Goal: Obtain resource: Download file/media

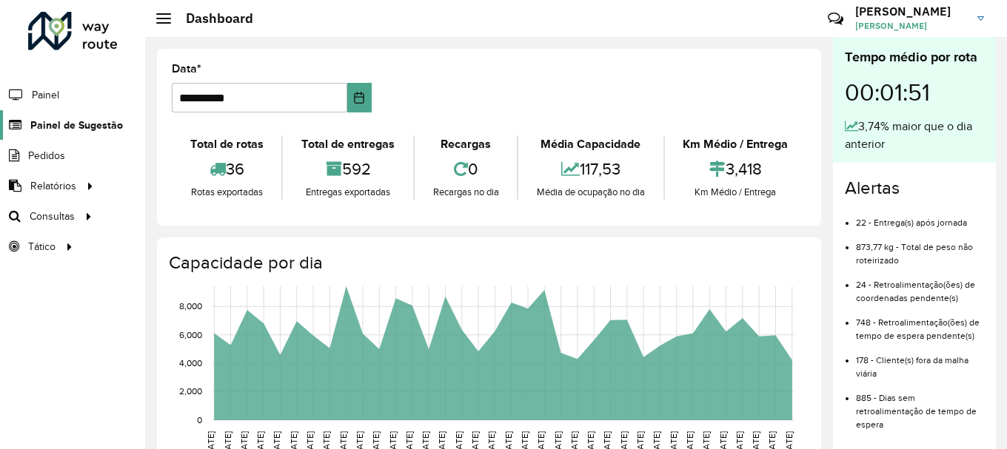
click at [14, 123] on icon at bounding box center [13, 125] width 27 height 13
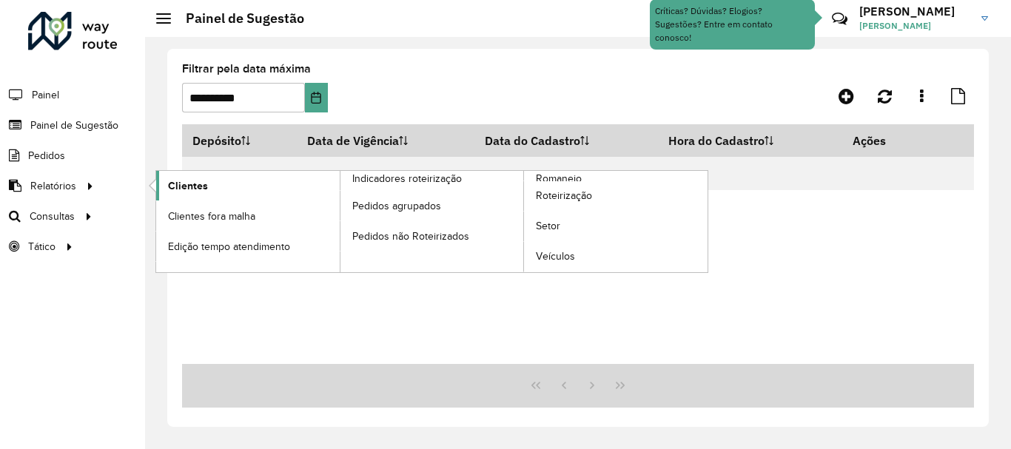
click at [212, 189] on link "Clientes" at bounding box center [248, 186] width 184 height 30
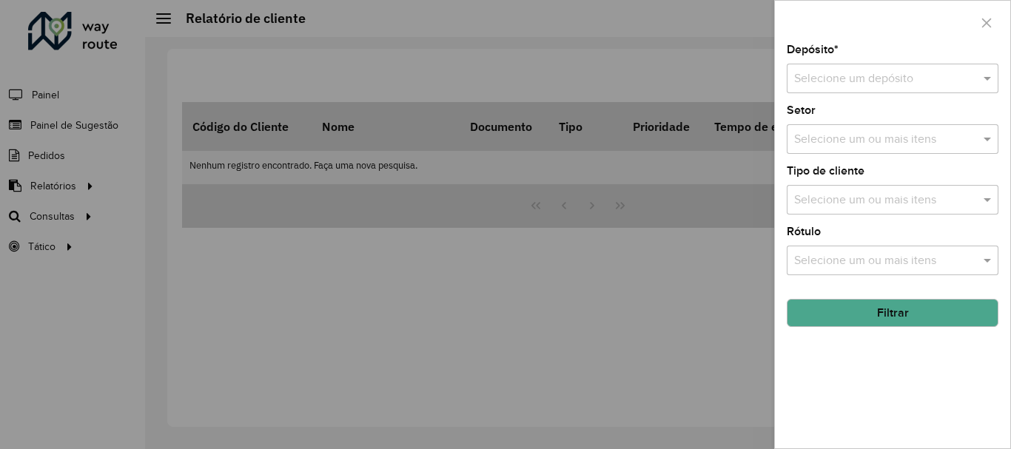
click at [871, 78] on input "text" at bounding box center [877, 79] width 167 height 18
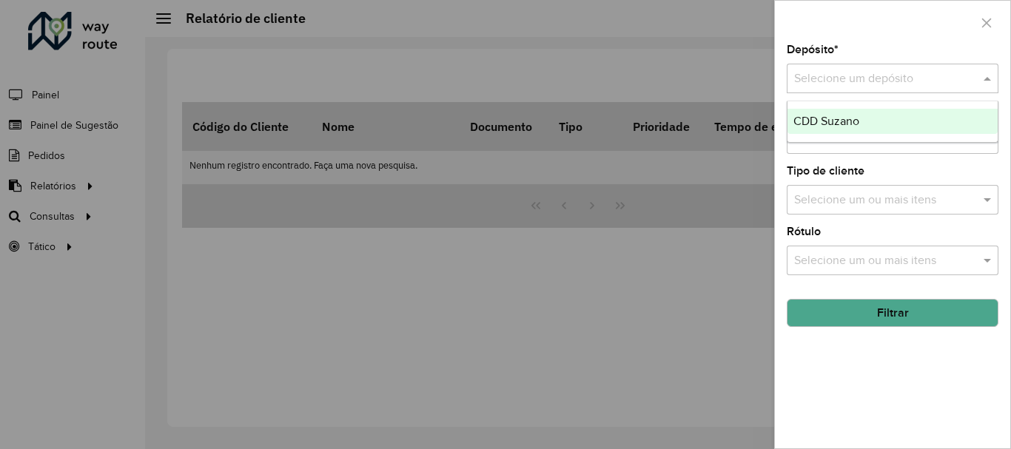
click at [872, 133] on div "CDD Suzano" at bounding box center [893, 121] width 210 height 25
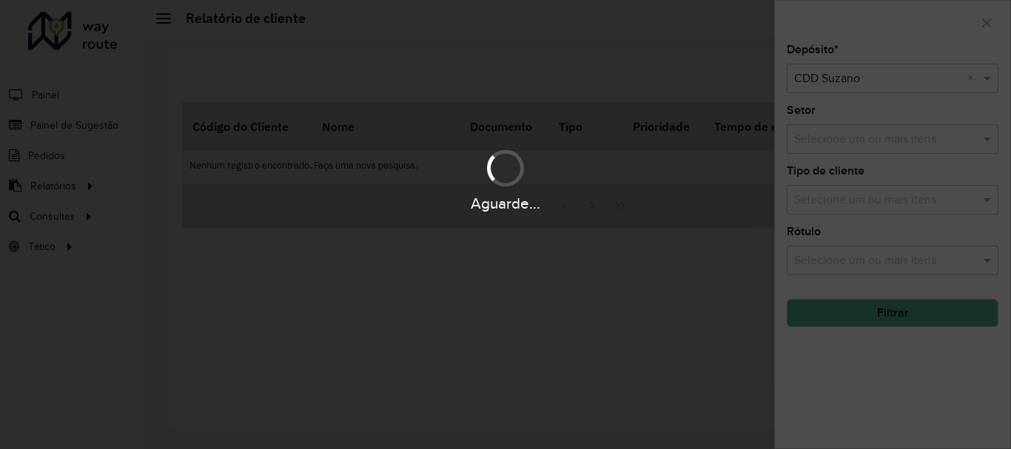
click at [866, 202] on div "Aguarde..." at bounding box center [505, 203] width 1011 height 23
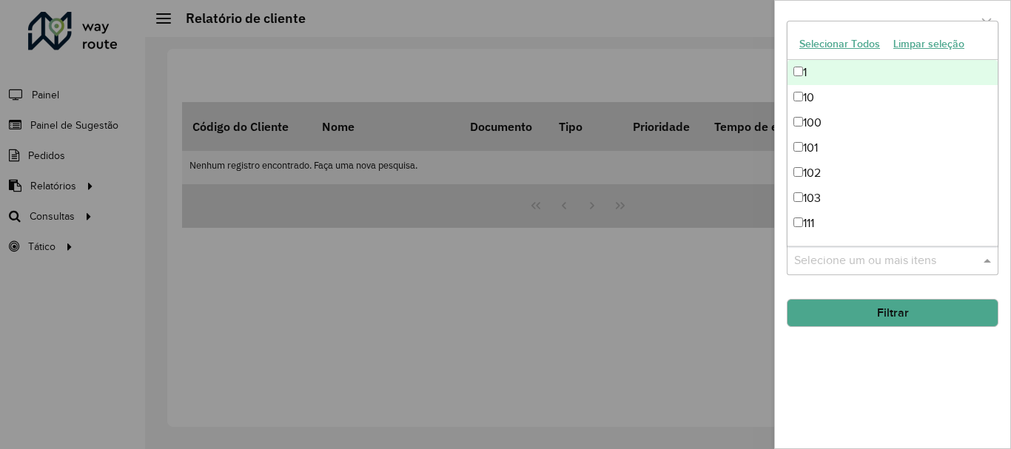
click at [861, 260] on input "text" at bounding box center [886, 261] width 190 height 18
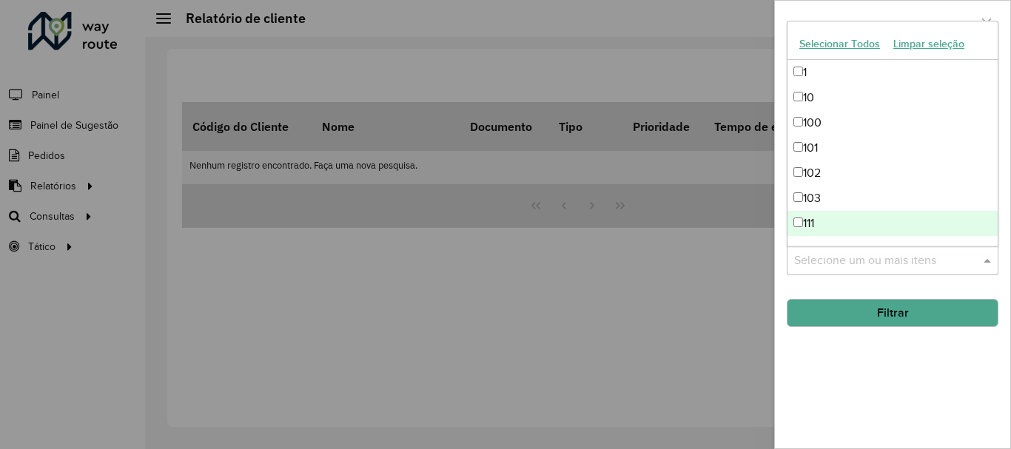
click at [788, 291] on hb-field-button "Filtrar" at bounding box center [893, 307] width 212 height 40
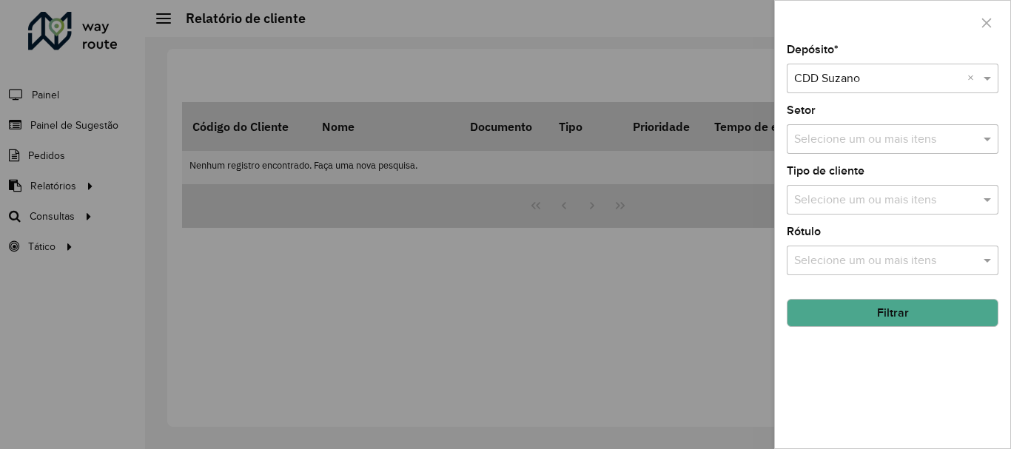
click at [840, 189] on div "Selecione um ou mais itens" at bounding box center [893, 200] width 212 height 30
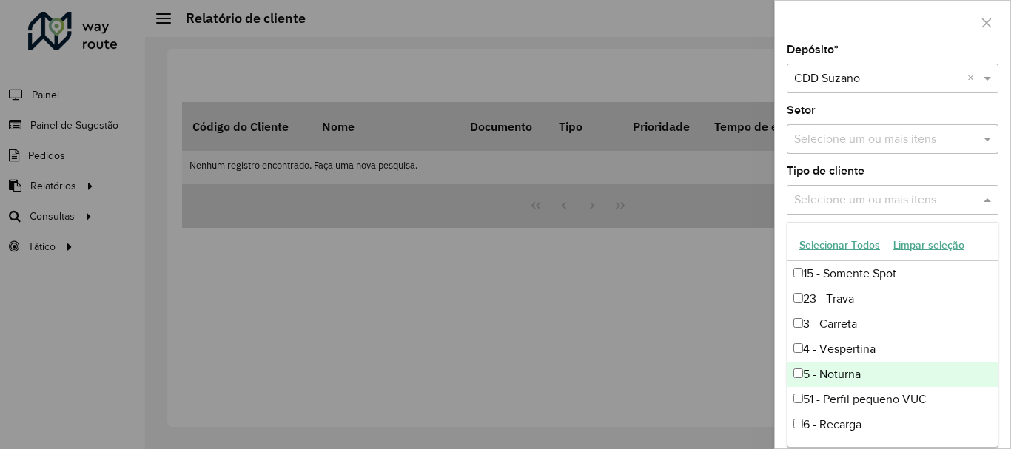
click at [833, 366] on div "5 - Noturna" at bounding box center [893, 374] width 210 height 25
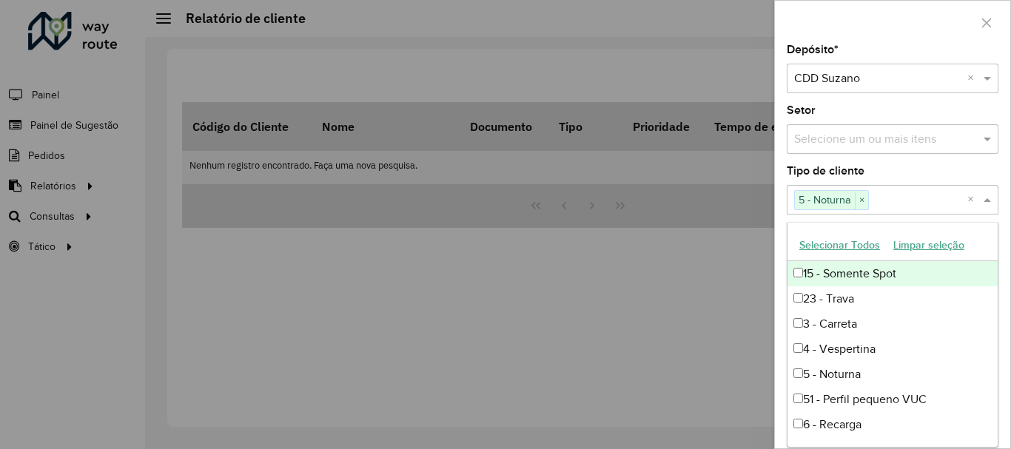
click at [887, 171] on div "Tipo de cliente Selecione um ou mais itens 5 - Noturna × ×" at bounding box center [893, 190] width 212 height 49
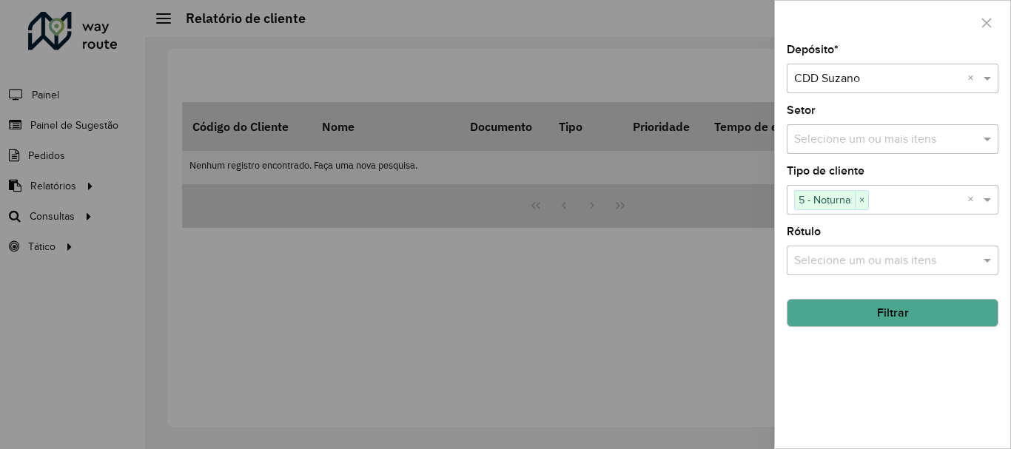
click at [929, 309] on button "Filtrar" at bounding box center [893, 313] width 212 height 28
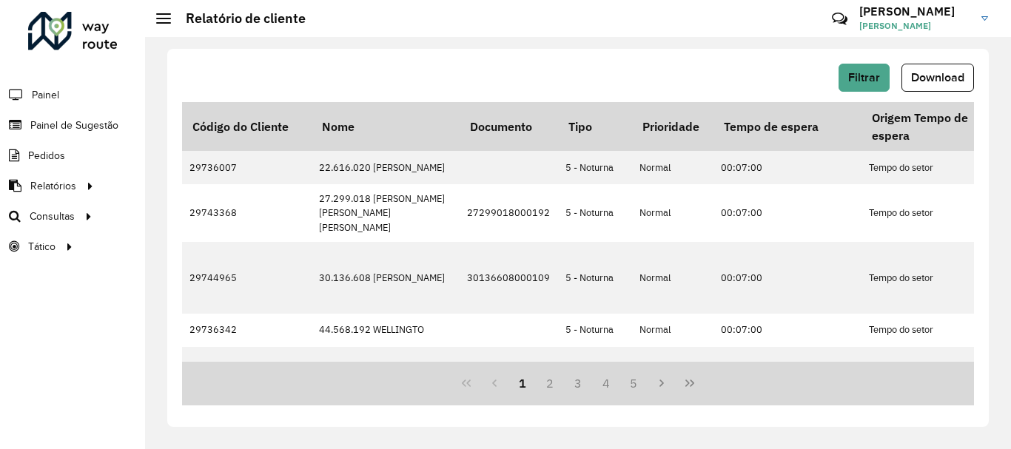
click at [922, 85] on button "Download" at bounding box center [938, 78] width 73 height 28
